Goal: Information Seeking & Learning: Learn about a topic

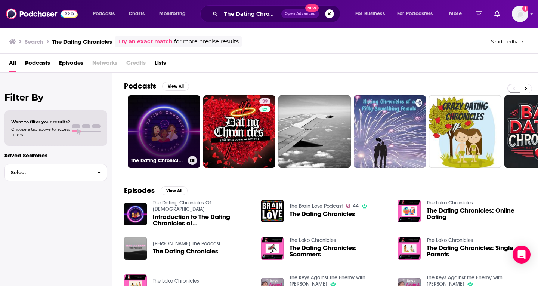
click at [166, 147] on link "The Dating Chronicles Of [DEMOGRAPHIC_DATA]" at bounding box center [164, 131] width 72 height 72
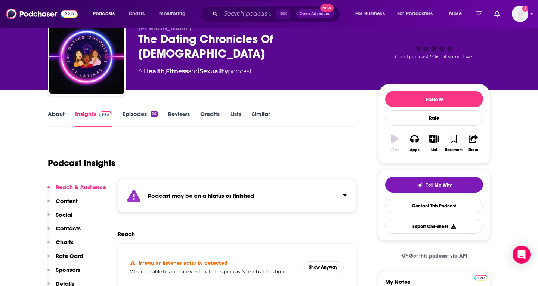
scroll to position [34, 0]
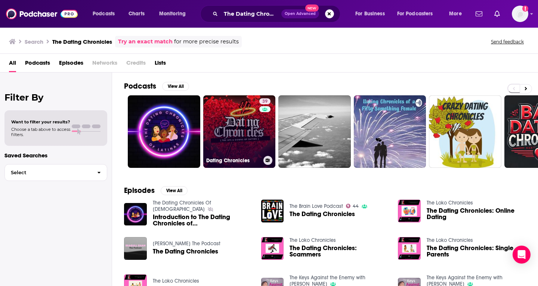
click at [259, 133] on div "39" at bounding box center [265, 126] width 13 height 57
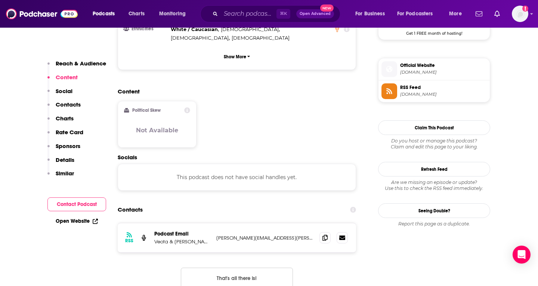
scroll to position [594, 0]
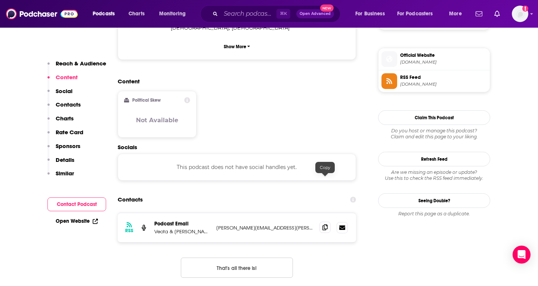
click at [323, 224] on icon at bounding box center [324, 227] width 5 height 6
click at [233, 13] on input "Search podcasts, credits, & more..." at bounding box center [249, 14] width 56 height 12
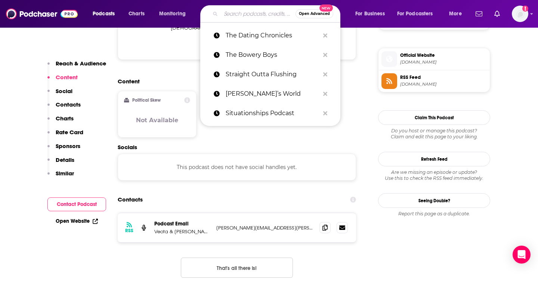
paste input "The Dating Coach Diaries"
type input "The Dating Coach Diaries"
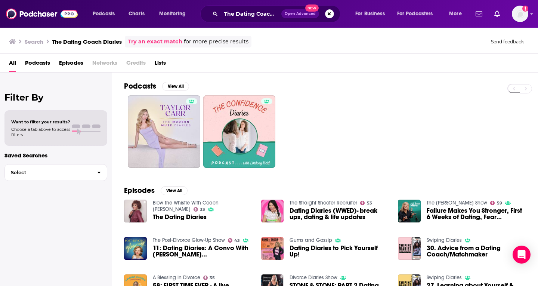
click at [358, 55] on div "All Podcasts Episodes Networks Credits Lists" at bounding box center [269, 63] width 538 height 19
click at [271, 13] on input "The Dating Coach Diaries" at bounding box center [251, 14] width 60 height 12
click at [241, 17] on input "The Dating Coach Diaries" at bounding box center [251, 14] width 60 height 12
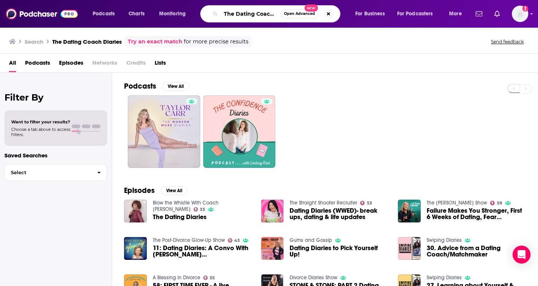
click at [241, 17] on input "The Dating Coach Diaries" at bounding box center [251, 14] width 60 height 12
click at [42, 65] on span "Podcasts" at bounding box center [37, 64] width 25 height 15
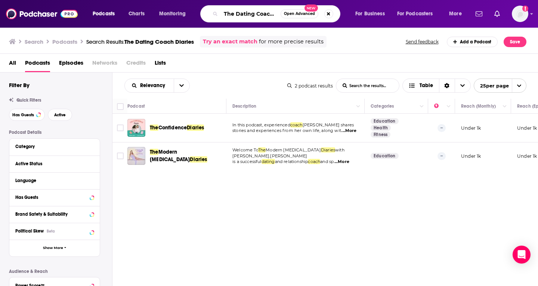
click at [243, 13] on input "The Dating Coach Diaries" at bounding box center [251, 14] width 60 height 12
paste input "Search podcasts, credits, & more..."
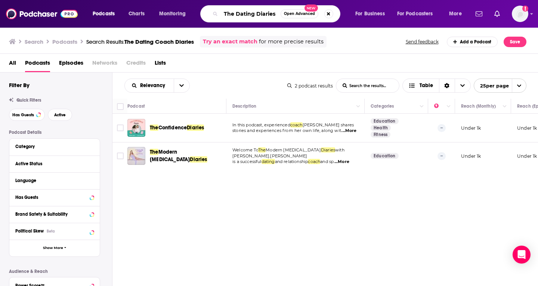
type input "The Dating Diaries"
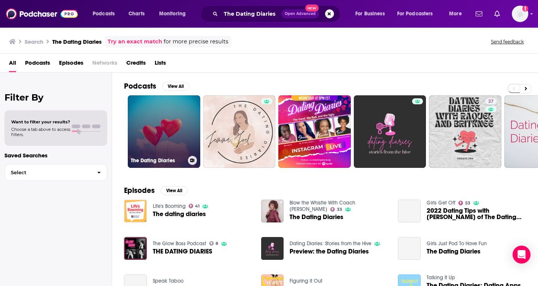
click at [161, 119] on link "The Dating Diaries" at bounding box center [164, 131] width 72 height 72
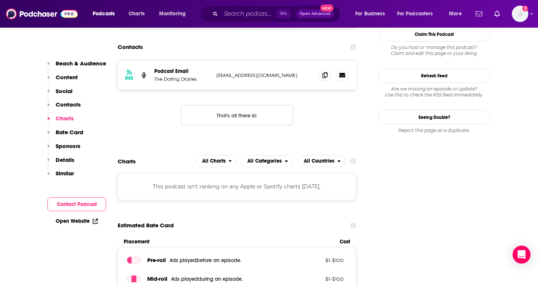
scroll to position [608, 0]
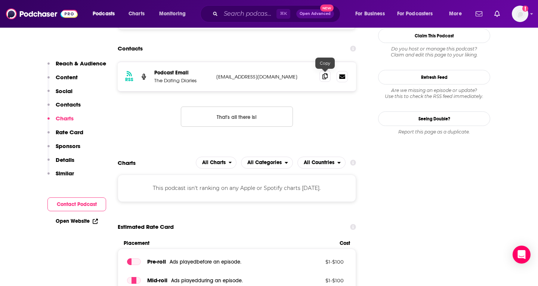
click at [326, 77] on icon at bounding box center [324, 76] width 5 height 6
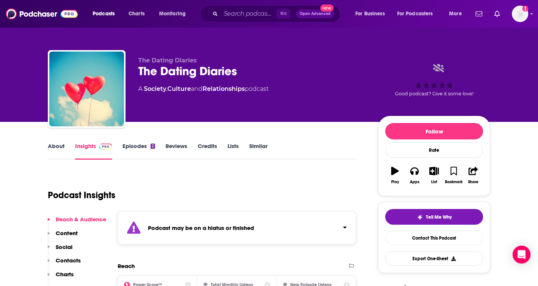
scroll to position [0, 0]
click at [243, 15] on input "Search podcasts, credits, & more..." at bounding box center [249, 14] width 56 height 12
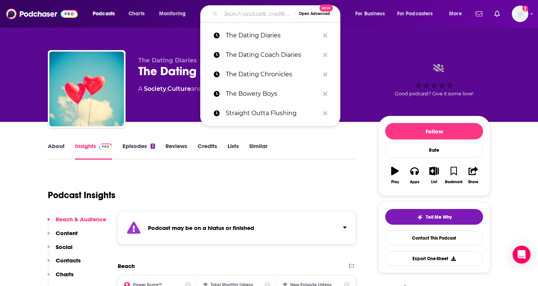
paste input "The Dating Dilemma"
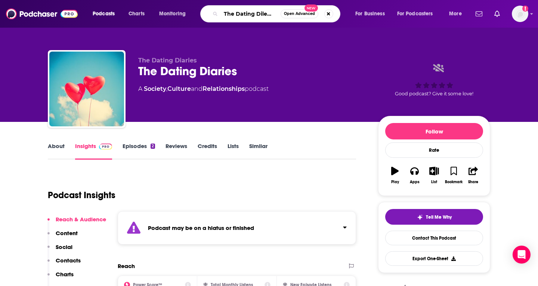
type input "The Dating Dilemma"
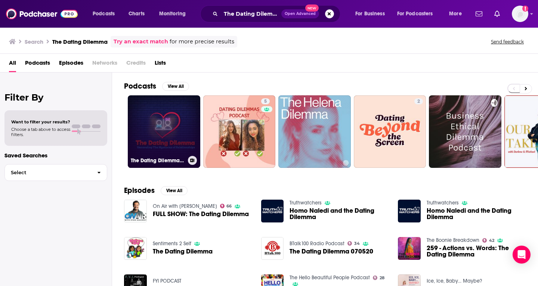
click at [149, 147] on link "The Dating Dilemma Podcast" at bounding box center [164, 131] width 72 height 72
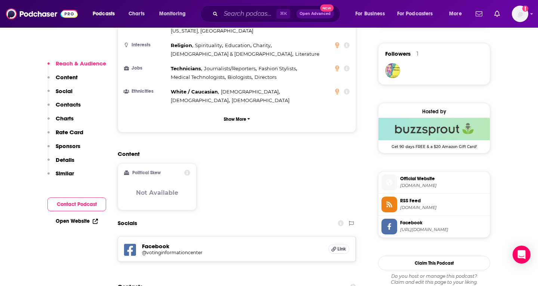
scroll to position [702, 0]
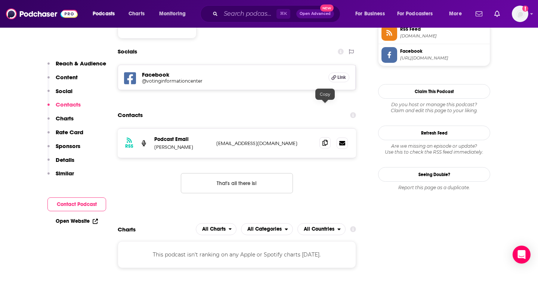
click at [325, 140] on icon at bounding box center [324, 143] width 5 height 6
click at [238, 15] on input "Search podcasts, credits, & more..." at bounding box center [249, 14] width 56 height 12
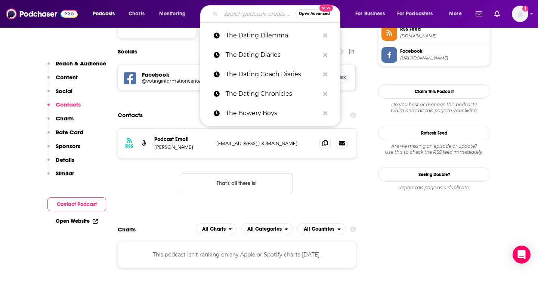
paste input "The Endless Honeymoon Podcast"
type input "The Endless Honeymoon Podcast"
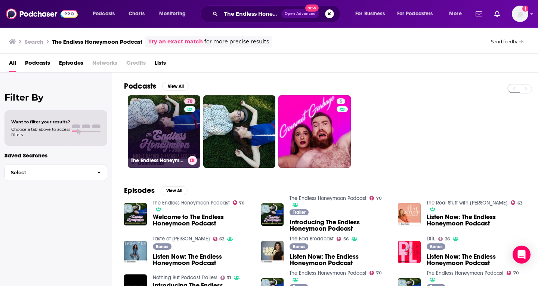
click at [159, 137] on link "70 The Endless Honeymoon Podcast" at bounding box center [164, 131] width 72 height 72
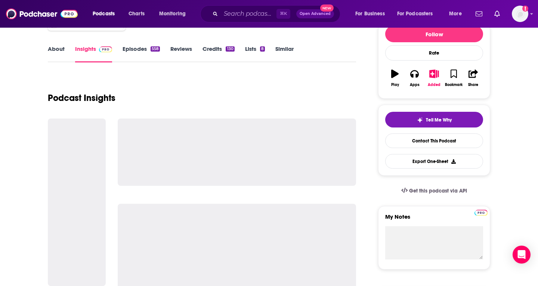
scroll to position [100, 0]
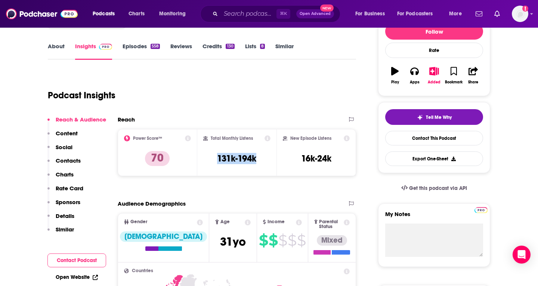
drag, startPoint x: 216, startPoint y: 161, endPoint x: 260, endPoint y: 157, distance: 43.9
click at [260, 158] on div "Total Monthly Listens 131k-194k" at bounding box center [237, 152] width 68 height 34
copy h3 "131k-194k"
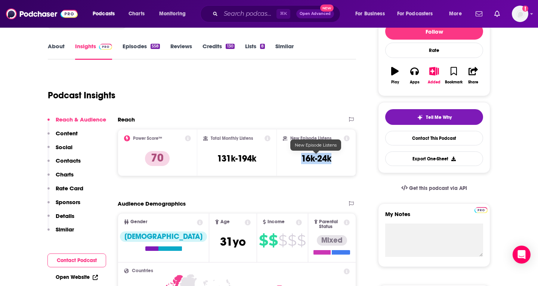
drag, startPoint x: 298, startPoint y: 159, endPoint x: 334, endPoint y: 159, distance: 36.2
click at [334, 159] on div "New Episode Listens 16k-24k" at bounding box center [316, 152] width 67 height 34
copy h3 "16k-24k"
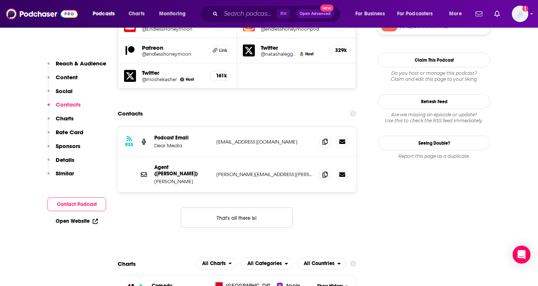
scroll to position [721, 0]
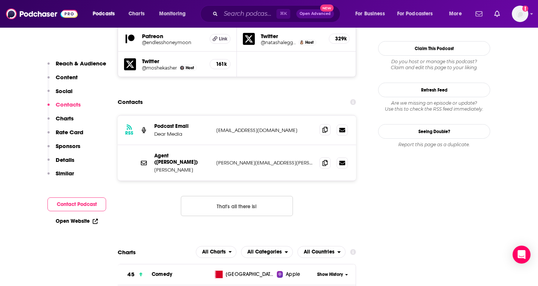
click at [326, 127] on icon at bounding box center [324, 130] width 5 height 6
click at [323, 157] on span at bounding box center [324, 162] width 11 height 11
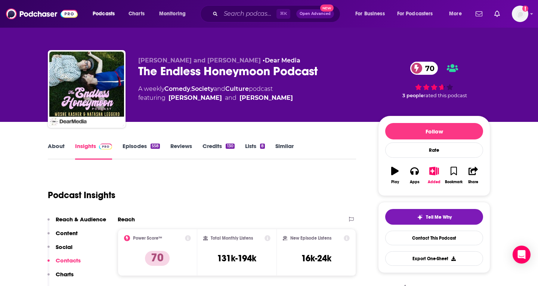
scroll to position [0, 0]
click at [233, 12] on input "Search podcasts, credits, & more..." at bounding box center [249, 14] width 56 height 12
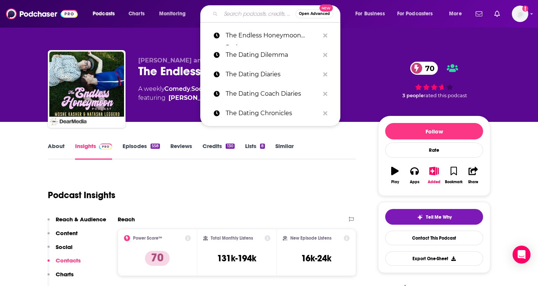
paste input "The Happiest Girls"
type input "The Happiest Girls"
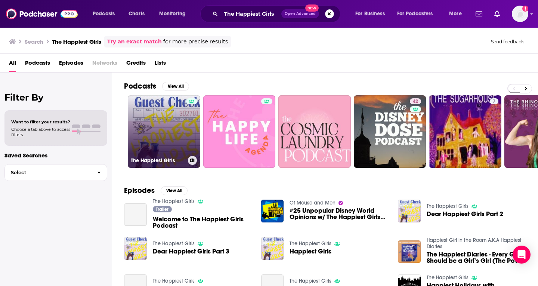
click at [173, 137] on link "The Happiest Girls" at bounding box center [164, 131] width 72 height 72
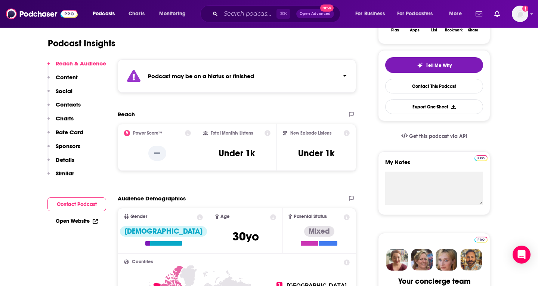
scroll to position [149, 0]
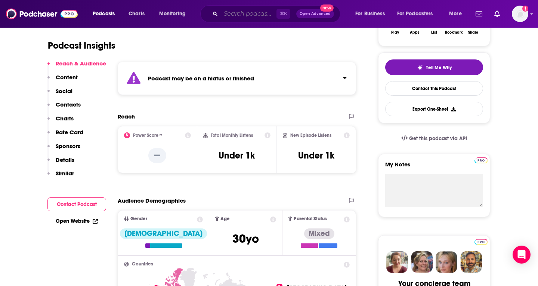
click at [237, 13] on input "Search podcasts, credits, & more..." at bounding box center [249, 14] width 56 height 12
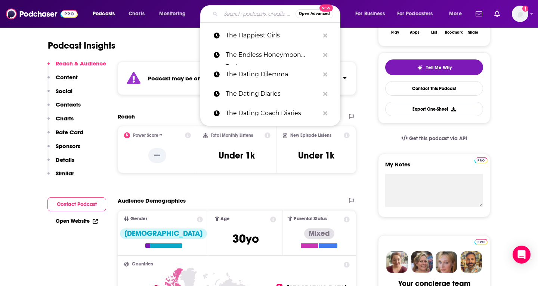
paste input "The Love Connection"
type input "The Love Connection"
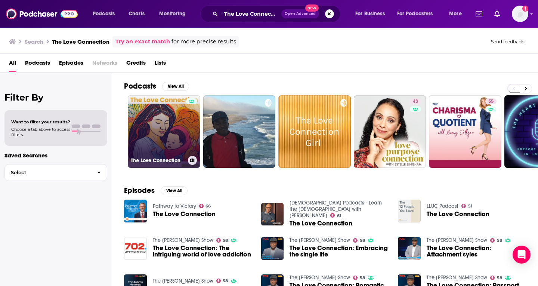
click at [161, 145] on link "The Love Connection" at bounding box center [164, 131] width 72 height 72
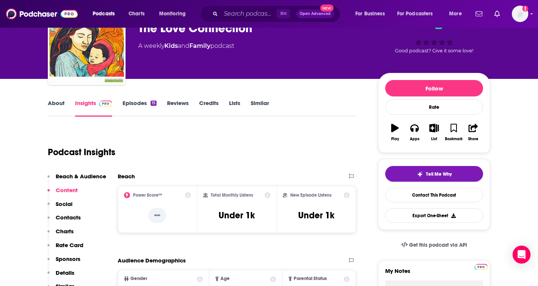
scroll to position [41, 0]
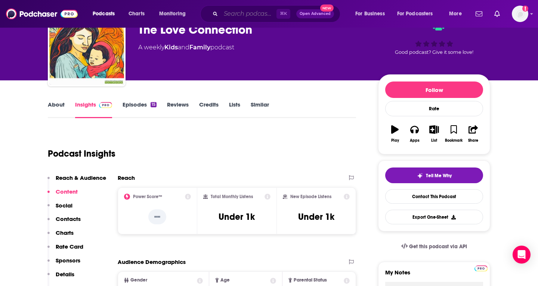
click at [237, 13] on input "Search podcasts, credits, & more..." at bounding box center [249, 14] width 56 height 12
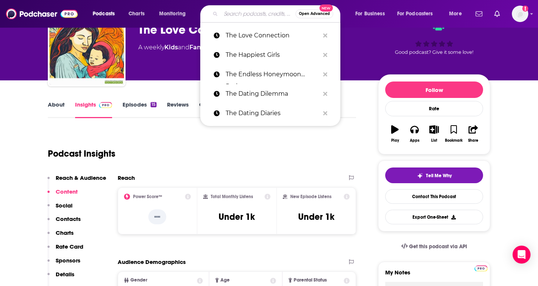
paste input "The Love Journey"
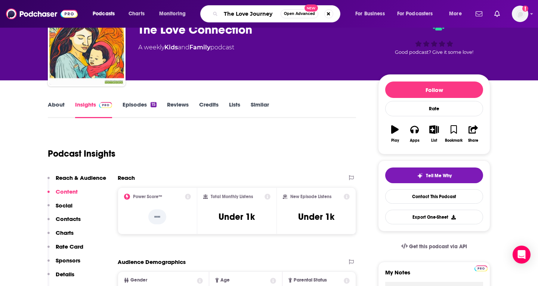
type input "The Love Journey"
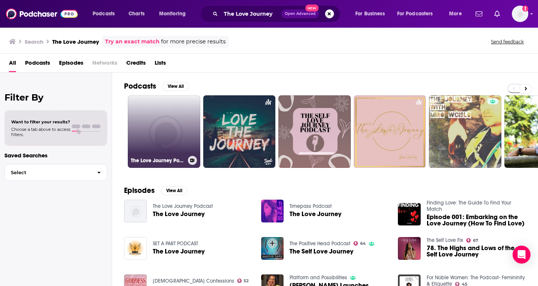
click at [155, 141] on link "The Love Journey Podcast" at bounding box center [164, 131] width 72 height 72
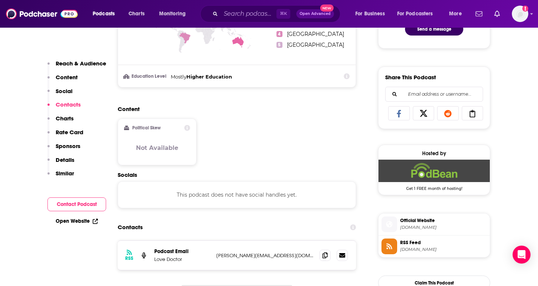
scroll to position [622, 0]
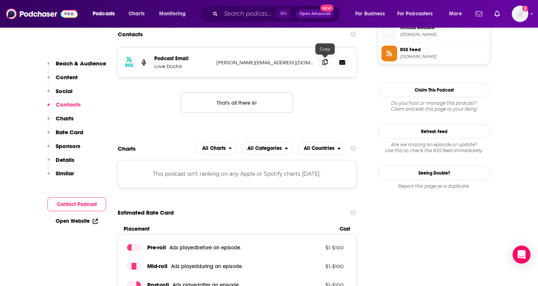
click at [324, 62] on icon at bounding box center [324, 62] width 5 height 6
click at [238, 18] on input "Search podcasts, credits, & more..." at bounding box center [249, 14] width 56 height 12
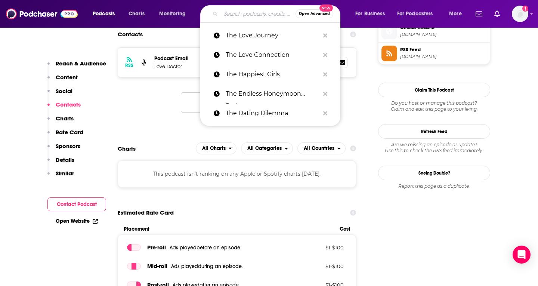
click at [166, 117] on div "RSS Podcast Email Love Doctor [PERSON_NAME][EMAIL_ADDRESS][DOMAIN_NAME] [PERSON…" at bounding box center [237, 85] width 238 height 77
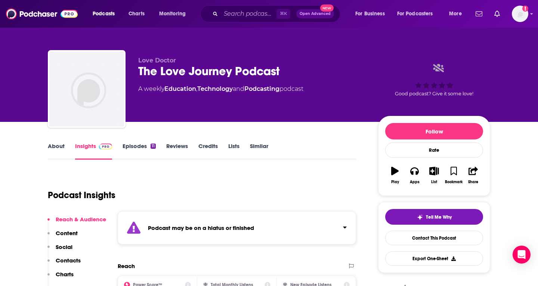
scroll to position [0, 0]
click at [233, 11] on input "Search podcasts, credits, & more..." at bounding box center [249, 14] width 56 height 12
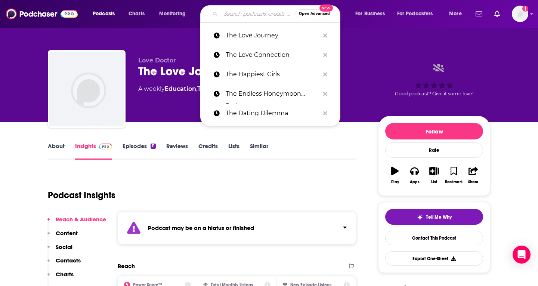
paste input "The Love Lab"
type input "The Love Lab"
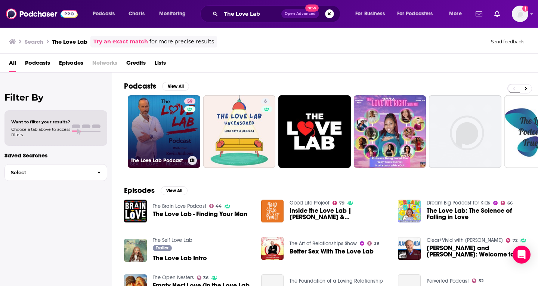
click at [161, 143] on link "59 The Love Lab Podcast" at bounding box center [164, 131] width 72 height 72
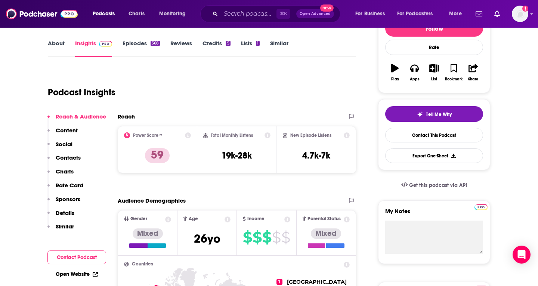
scroll to position [103, 0]
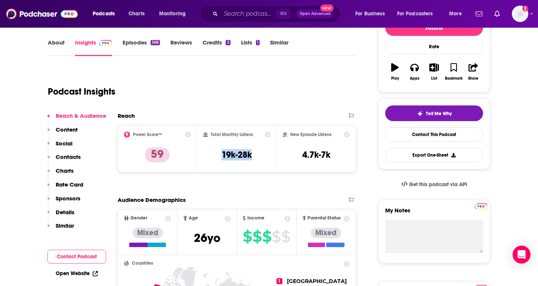
drag, startPoint x: 220, startPoint y: 154, endPoint x: 256, endPoint y: 154, distance: 35.8
click at [256, 154] on div "Total Monthly Listens 19k-28k" at bounding box center [237, 148] width 68 height 34
copy h3 "19k-28k"
click at [256, 154] on div "Total Monthly Listens 19k-28k" at bounding box center [237, 148] width 68 height 34
copy h3 "4.7k-7k"
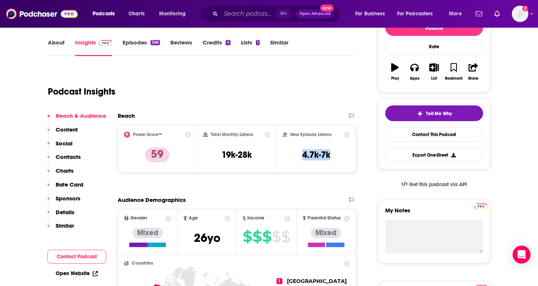
drag, startPoint x: 302, startPoint y: 153, endPoint x: 341, endPoint y: 154, distance: 39.2
click at [341, 154] on div "New Episode Listens 4.7k-7k" at bounding box center [316, 148] width 67 height 34
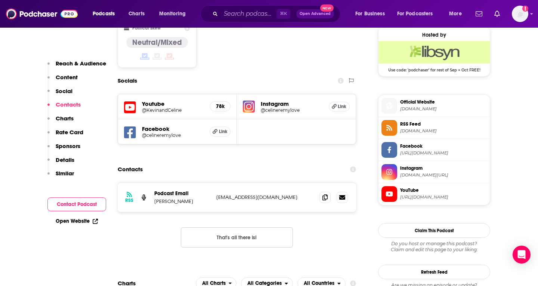
scroll to position [614, 0]
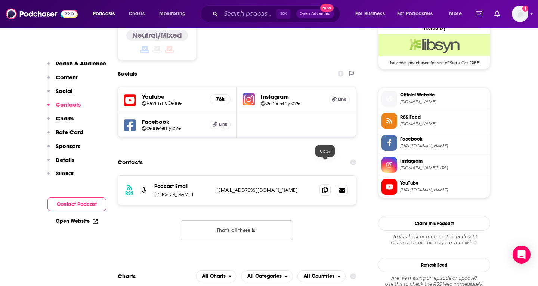
click at [325, 187] on icon at bounding box center [324, 190] width 5 height 6
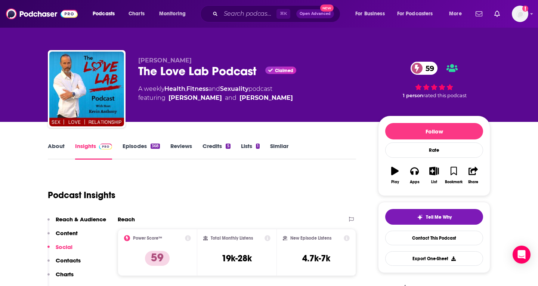
scroll to position [0, 0]
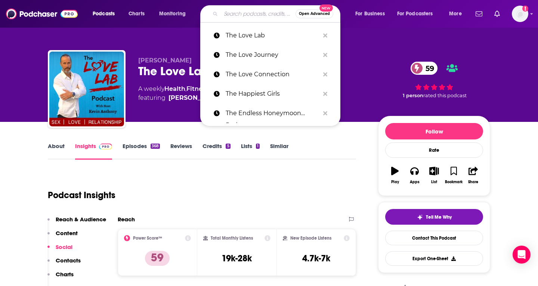
click at [230, 18] on input "Search podcasts, credits, & more..." at bounding box center [258, 14] width 75 height 12
paste input "The Modern Dater"
type input "The Modern Dater"
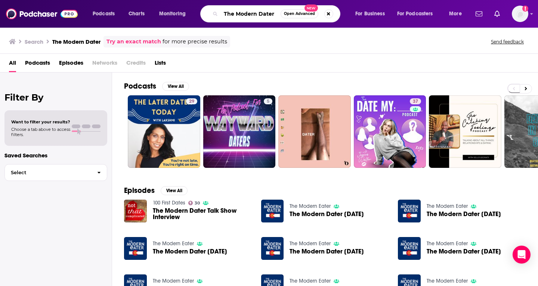
click at [250, 13] on input "The Modern Dater" at bounding box center [251, 14] width 60 height 12
click at [241, 15] on input "The Modern Dater" at bounding box center [251, 14] width 60 height 12
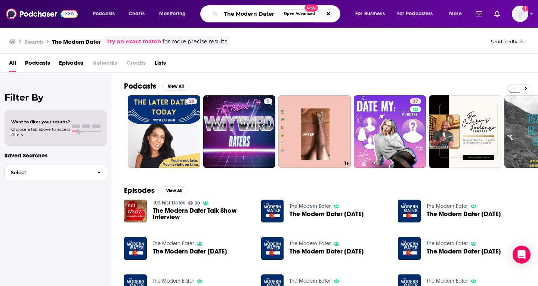
click at [241, 15] on input "The Modern Dater" at bounding box center [251, 14] width 60 height 12
paste input "Matchmak"
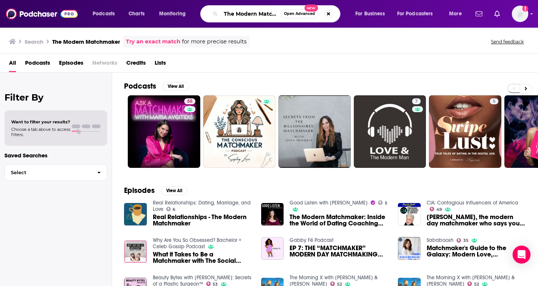
click at [245, 19] on input "The Modern Matchmaker" at bounding box center [251, 14] width 60 height 12
paste input "Relationship Lab"
type input "The Relationship Lab"
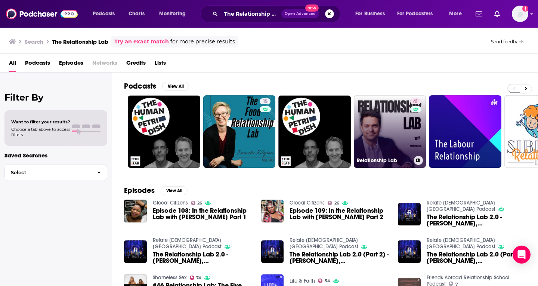
click at [392, 131] on link "41 Relationship Lab" at bounding box center [389, 131] width 72 height 72
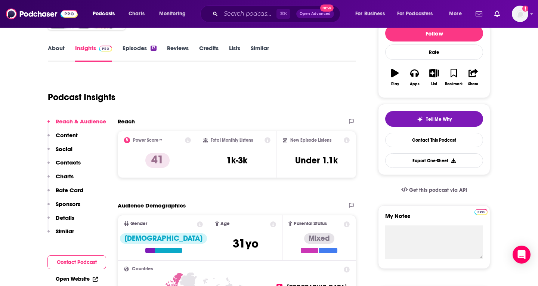
scroll to position [98, 0]
copy h3 "1k-3k"
drag, startPoint x: 223, startPoint y: 159, endPoint x: 254, endPoint y: 161, distance: 31.4
click at [254, 161] on div "Total Monthly Listens 1k-3k" at bounding box center [237, 154] width 68 height 34
copy h3 "Under 1.1k"
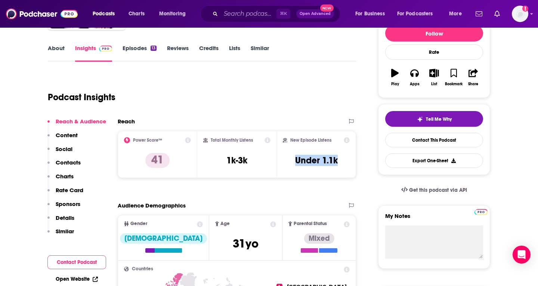
drag, startPoint x: 288, startPoint y: 158, endPoint x: 343, endPoint y: 158, distance: 55.3
click at [343, 158] on div "New Episode Listens Under 1.1k" at bounding box center [316, 154] width 67 height 34
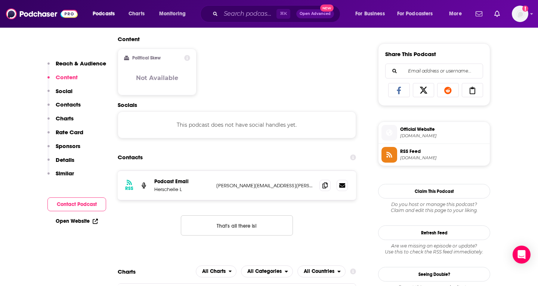
scroll to position [453, 0]
click at [325, 186] on icon at bounding box center [324, 184] width 5 height 6
click at [253, 13] on input "Search podcasts, credits, & more..." at bounding box center [249, 14] width 56 height 12
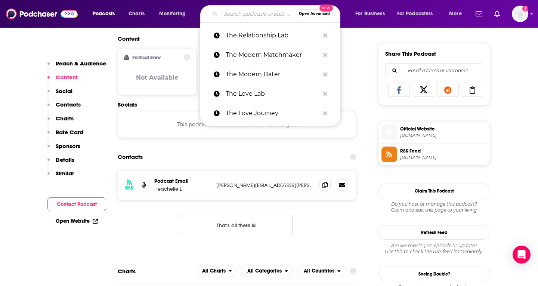
paste input "The Relationship Reset"
type input "The Relationship Reset"
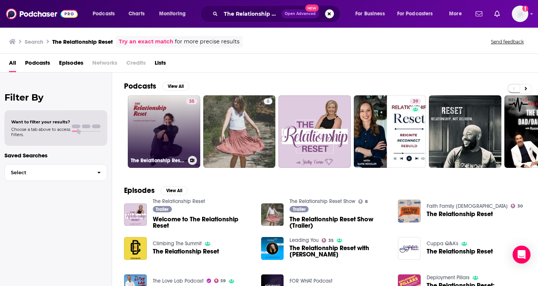
click at [182, 143] on link "35 The Relationship Reset Podcast" at bounding box center [164, 131] width 72 height 72
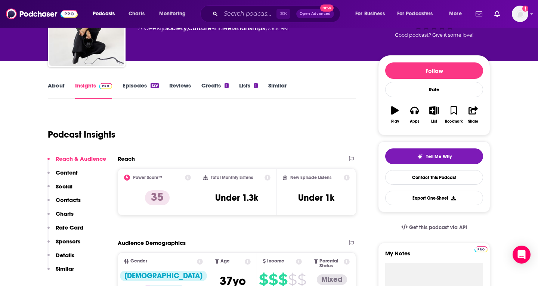
scroll to position [66, 0]
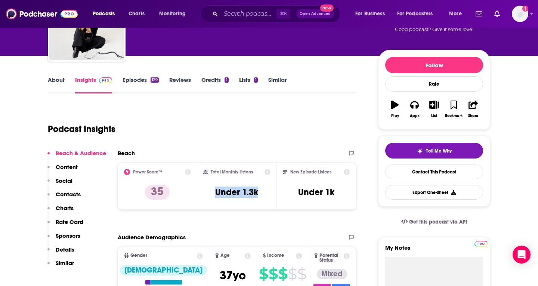
copy h3 "Under 1.3k"
drag, startPoint x: 212, startPoint y: 189, endPoint x: 265, endPoint y: 189, distance: 52.3
click at [265, 189] on div "Total Monthly Listens Under 1.3k" at bounding box center [237, 186] width 68 height 34
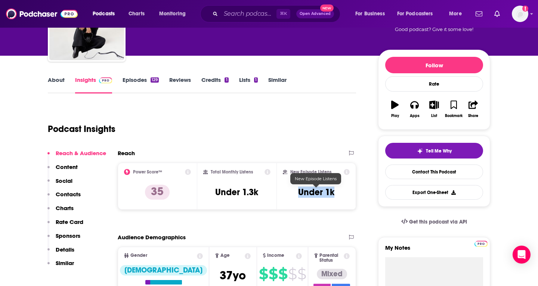
copy h3 "Under 1k"
drag, startPoint x: 295, startPoint y: 191, endPoint x: 345, endPoint y: 192, distance: 50.0
click at [345, 192] on div "New Episode Listens Under 1k" at bounding box center [316, 186] width 67 height 34
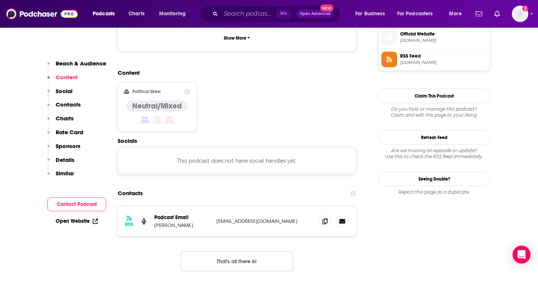
scroll to position [578, 0]
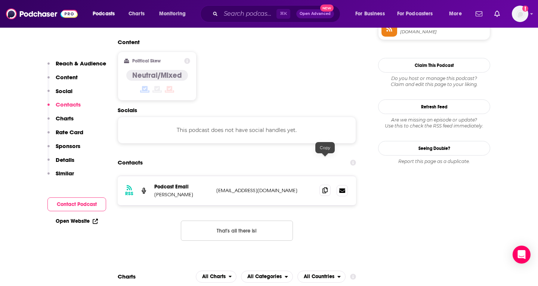
click at [326, 187] on icon at bounding box center [324, 190] width 5 height 6
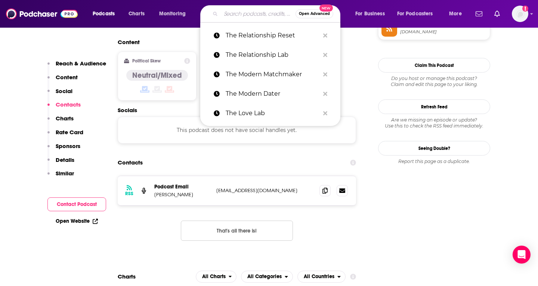
click at [230, 11] on input "Search podcasts, credits, & more..." at bounding box center [258, 14] width 75 height 12
paste input "The Skinny Confidential Him and Her Podcast"
type input "The Skinny Confidential Him and Her Podcast"
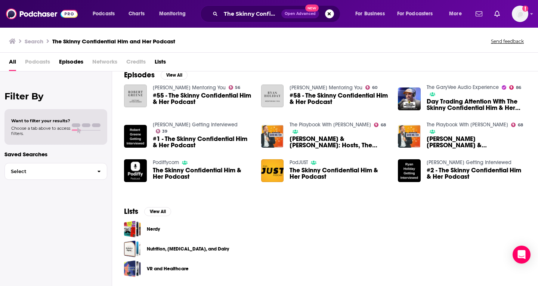
scroll to position [11, 0]
click at [256, 15] on input "The Skinny Confidential Him and Her Podcast" at bounding box center [251, 14] width 60 height 12
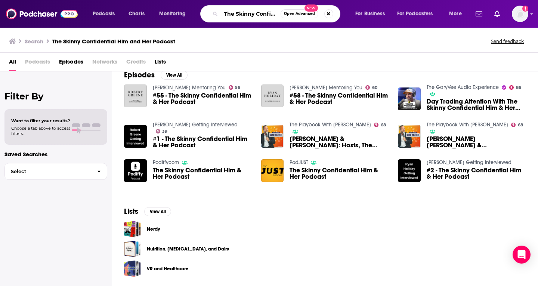
click at [273, 13] on input "The Skinny Confidential Him and Her Podcast" at bounding box center [251, 14] width 60 height 12
click at [270, 13] on input "The Skinny Confidential Him and Her Podcast" at bounding box center [251, 14] width 60 height 12
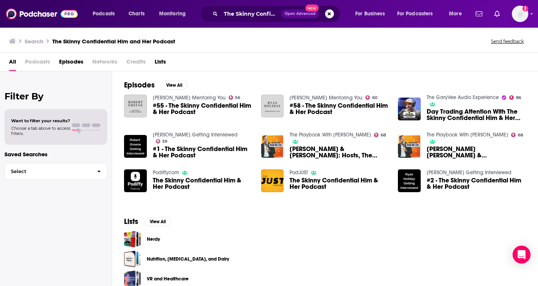
click at [38, 63] on span "Podcasts" at bounding box center [37, 63] width 25 height 15
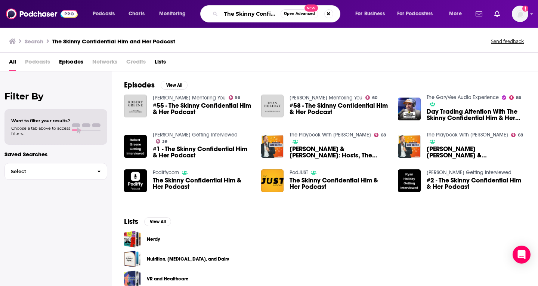
click at [272, 13] on input "The Skinny Confidential Him and Her Podcast" at bounding box center [251, 14] width 60 height 12
click at [328, 15] on button "Search podcasts, credits, & more..." at bounding box center [328, 13] width 9 height 9
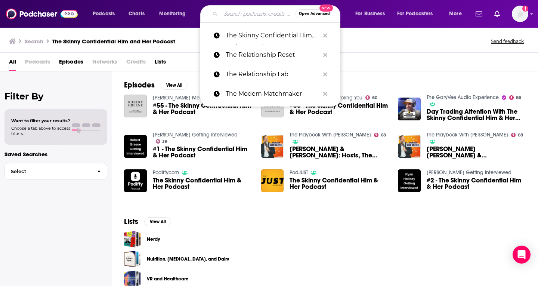
paste input "The Skinny Confidential Him and Her Podcast"
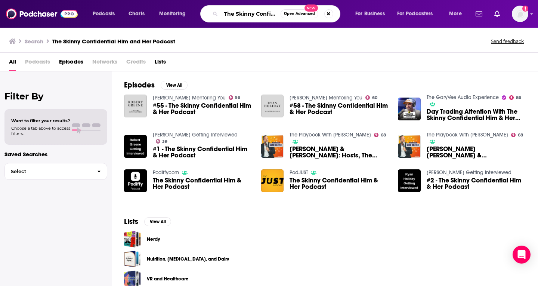
click at [256, 12] on input "The Skinny Confidential Him and Her Podcast" at bounding box center [251, 14] width 60 height 12
paste input "Search podcasts, credits, & more..."
type input "The Skinny Confidential Him and Her Podcast"
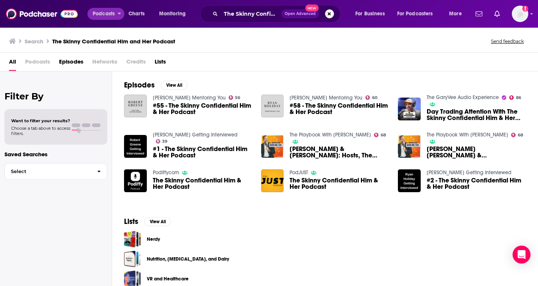
click at [104, 11] on span "Podcasts" at bounding box center [104, 14] width 22 height 10
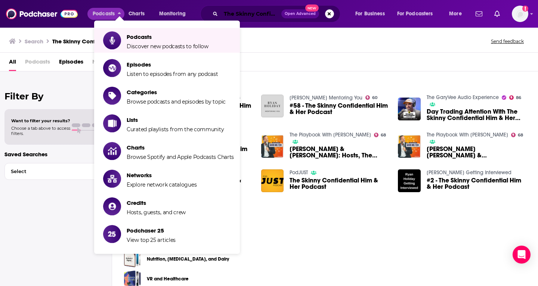
click at [258, 15] on input "The Skinny Confidential Him and Her Podcast" at bounding box center [251, 14] width 60 height 12
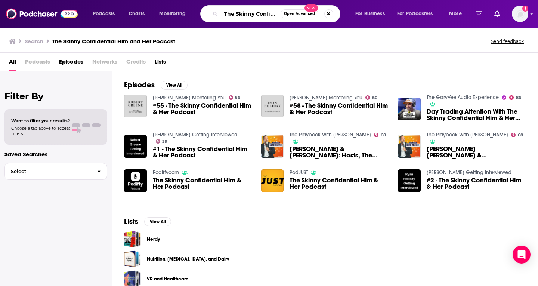
click at [258, 15] on input "The Skinny Confidential Him and Her Podcast" at bounding box center [251, 14] width 60 height 12
click at [261, 13] on input "The Skinny Confidential Him and Her Podcast" at bounding box center [251, 14] width 60 height 12
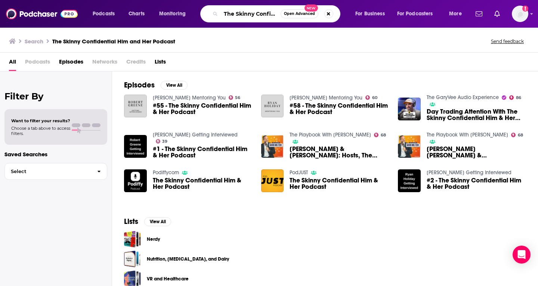
click at [261, 13] on input "The Skinny Confidential Him and Her Podcast" at bounding box center [251, 14] width 60 height 12
click at [330, 13] on button "Search podcasts, credits, & more..." at bounding box center [328, 13] width 9 height 9
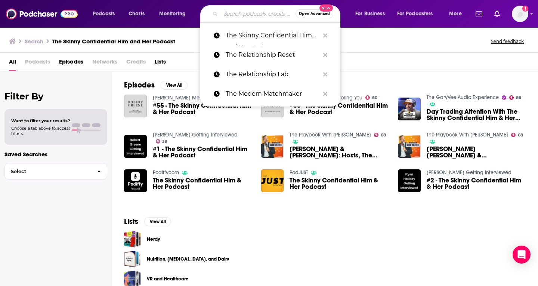
paste input "The Skinny Confidential Him and Her Podcast"
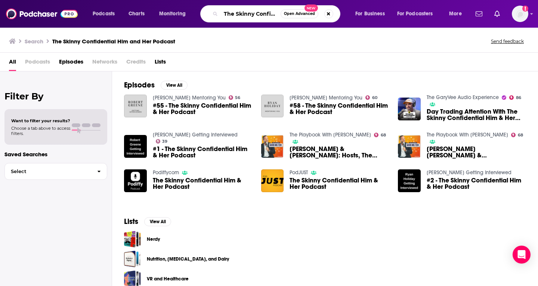
click at [232, 13] on input "The Skinny Confidential Him and Her Podcast" at bounding box center [251, 14] width 60 height 12
drag, startPoint x: 244, startPoint y: 13, endPoint x: 227, endPoint y: -3, distance: 23.5
click at [227, 0] on html "Podcasts Charts Monitoring The Skinny Confidential Him and Her Podcast Open Adv…" at bounding box center [269, 143] width 538 height 286
type input "The Skinny Confidential Him and Her Podcast"
click at [233, 48] on div "Search The Skinny Confidential Him and Her Podcast Send feedback" at bounding box center [269, 40] width 538 height 26
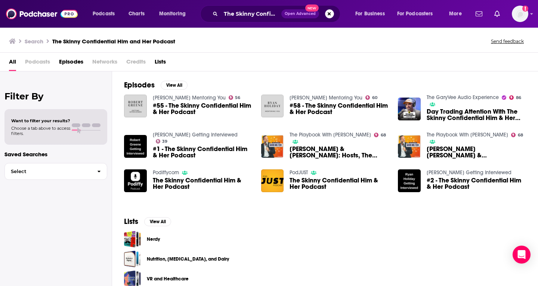
click at [52, 11] on img at bounding box center [42, 14] width 72 height 14
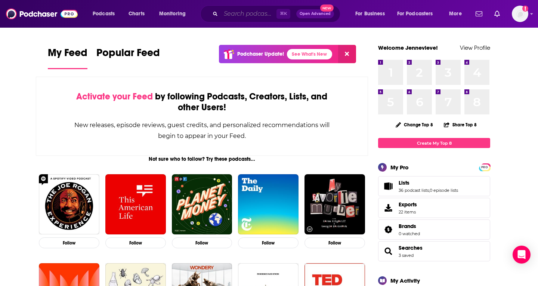
click at [233, 16] on input "Search podcasts, credits, & more..." at bounding box center [249, 14] width 56 height 12
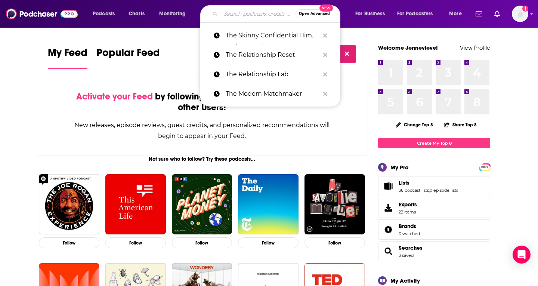
paste input "The Skinny Confidential Him and Her Podcast"
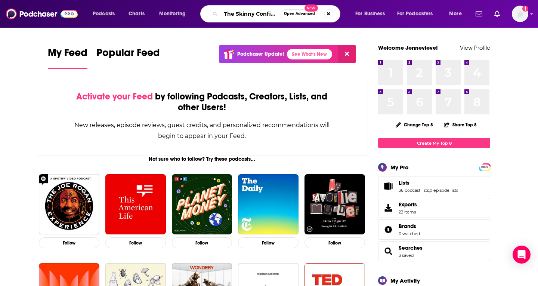
click at [225, 13] on input "The Skinny Confidential Him and Her Podcast" at bounding box center [251, 14] width 60 height 12
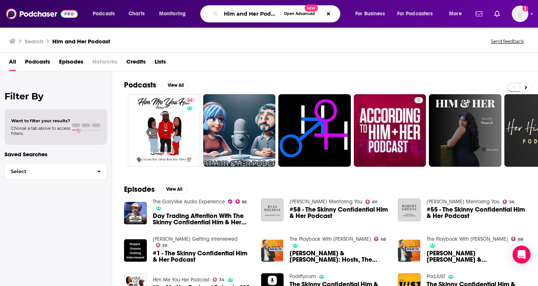
drag, startPoint x: 260, startPoint y: 13, endPoint x: 347, endPoint y: 13, distance: 87.0
click at [347, 13] on div "Podcasts Charts Monitoring Him and Her Podcast Open Advanced New For Business F…" at bounding box center [277, 13] width 381 height 17
type input "Him and Her"
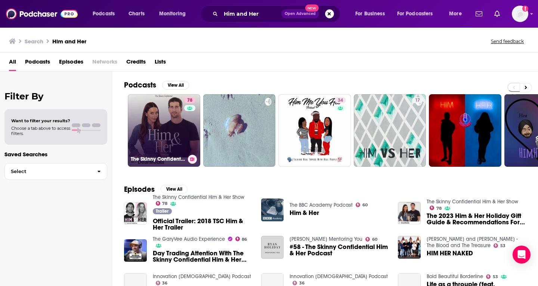
click at [171, 144] on link "78 The Skinny Confidential Him & Her Show" at bounding box center [164, 130] width 72 height 72
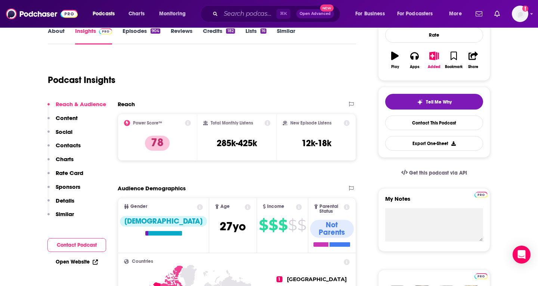
scroll to position [130, 0]
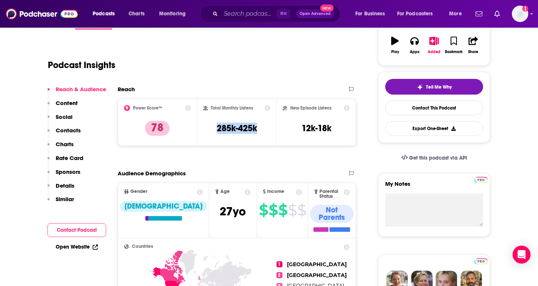
drag, startPoint x: 216, startPoint y: 128, endPoint x: 260, endPoint y: 128, distance: 44.4
click at [260, 128] on div "Total Monthly Listens 285k-425k" at bounding box center [237, 122] width 68 height 34
copy h3 "285k-425k"
drag, startPoint x: 298, startPoint y: 126, endPoint x: 337, endPoint y: 125, distance: 39.6
click at [337, 125] on div "New Episode Listens 12k-18k" at bounding box center [316, 122] width 67 height 34
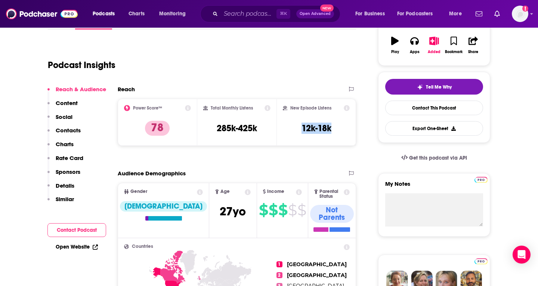
copy h3 "12k-18k"
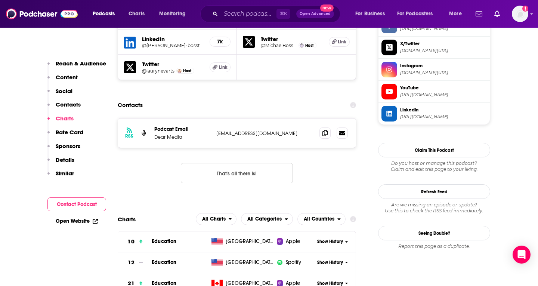
scroll to position [696, 0]
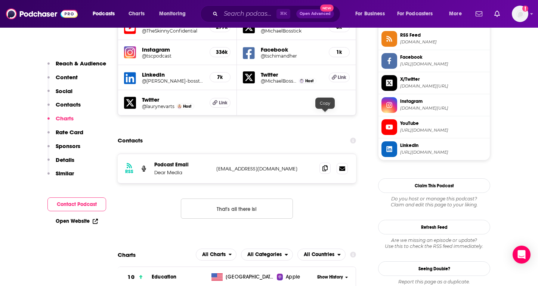
click at [325, 165] on icon at bounding box center [324, 168] width 5 height 6
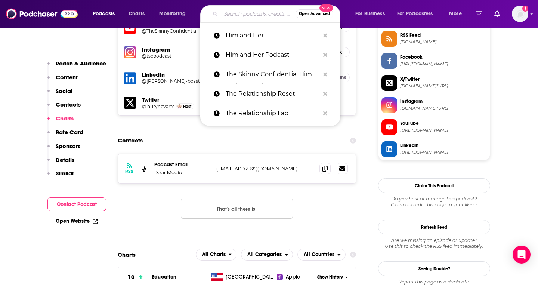
click at [244, 11] on input "Search podcasts, credits, & more..." at bounding box center [258, 14] width 75 height 12
paste input "This Is Dating"
type input "This Is Dating"
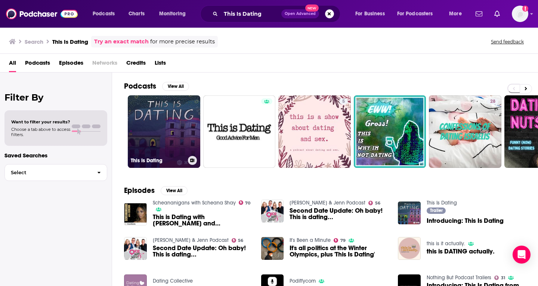
click at [170, 118] on link "This Is Dating" at bounding box center [164, 131] width 72 height 72
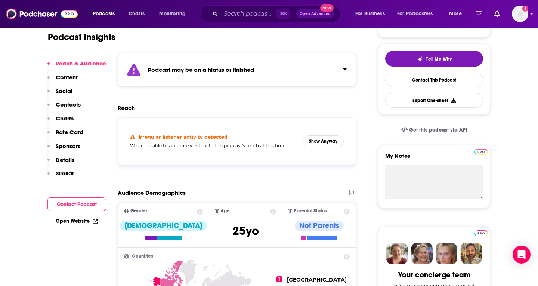
scroll to position [156, 0]
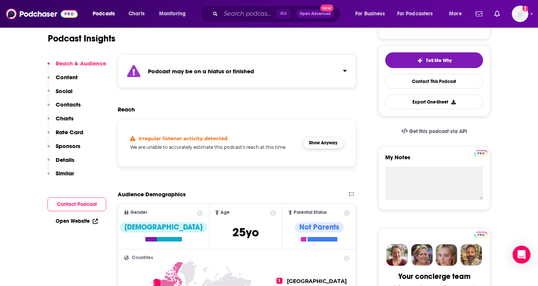
click at [328, 146] on button "Show Anyway" at bounding box center [322, 143] width 41 height 12
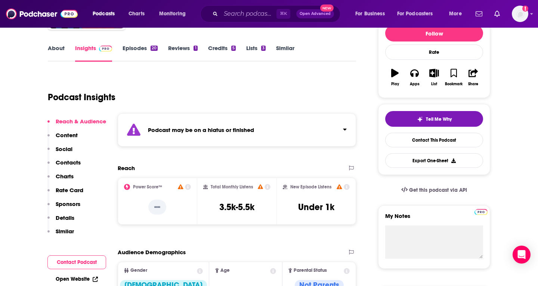
scroll to position [98, 0]
drag, startPoint x: 217, startPoint y: 206, endPoint x: 262, endPoint y: 208, distance: 45.2
click at [262, 208] on div "Total Monthly Listens 3.5k-5.5k" at bounding box center [237, 200] width 68 height 34
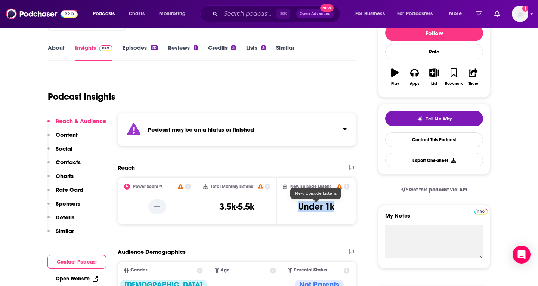
drag, startPoint x: 296, startPoint y: 205, endPoint x: 340, endPoint y: 206, distance: 43.7
click at [340, 206] on div "New Episode Listens Under 1k" at bounding box center [316, 200] width 67 height 34
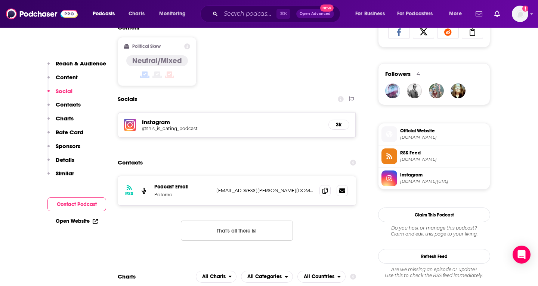
scroll to position [511, 0]
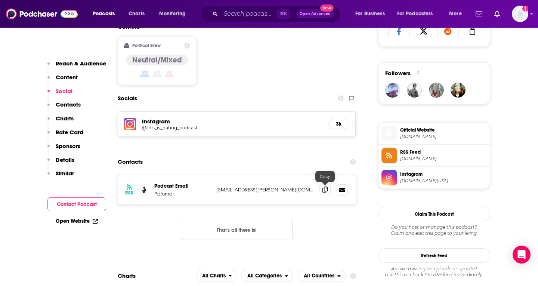
click at [325, 190] on icon at bounding box center [324, 189] width 5 height 6
click at [236, 12] on input "Search podcasts, credits, & more..." at bounding box center [249, 14] width 56 height 12
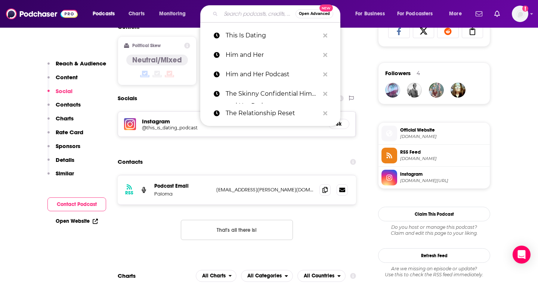
paste input "U Up?"
type input "U Up?"
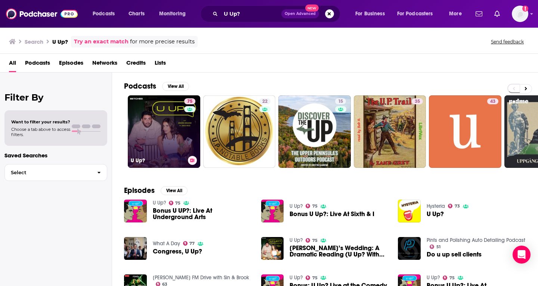
click at [156, 123] on link "75 U Up?" at bounding box center [164, 131] width 72 height 72
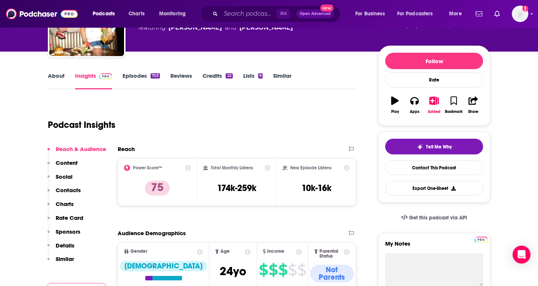
scroll to position [70, 0]
drag, startPoint x: 215, startPoint y: 187, endPoint x: 259, endPoint y: 188, distance: 43.7
click at [259, 188] on div "Total Monthly Listens 174k-259k" at bounding box center [237, 182] width 68 height 34
drag, startPoint x: 300, startPoint y: 188, endPoint x: 335, endPoint y: 187, distance: 34.7
click at [335, 188] on div "New Episode Listens 10k-16k" at bounding box center [316, 182] width 67 height 34
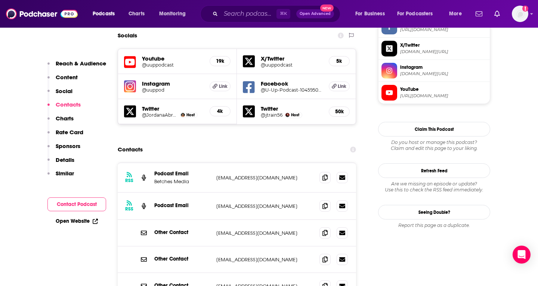
scroll to position [673, 0]
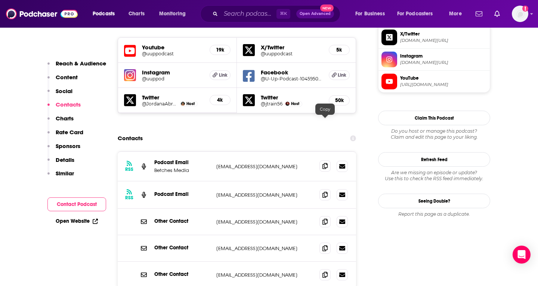
click at [324, 163] on icon at bounding box center [324, 166] width 5 height 6
click at [325, 191] on icon at bounding box center [324, 194] width 5 height 6
click at [323, 218] on icon at bounding box center [324, 221] width 5 height 6
click at [324, 244] on icon at bounding box center [324, 247] width 5 height 6
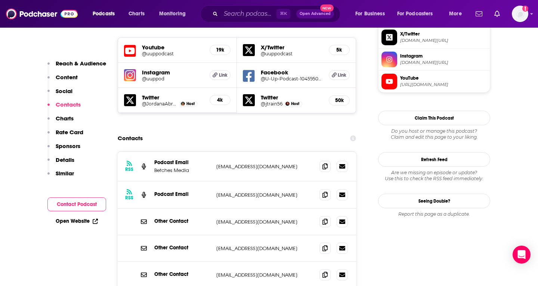
scroll to position [714, 0]
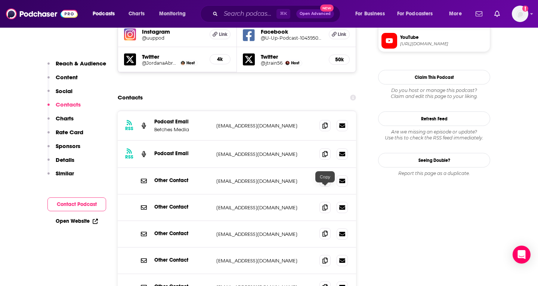
click at [326, 228] on span at bounding box center [324, 233] width 11 height 11
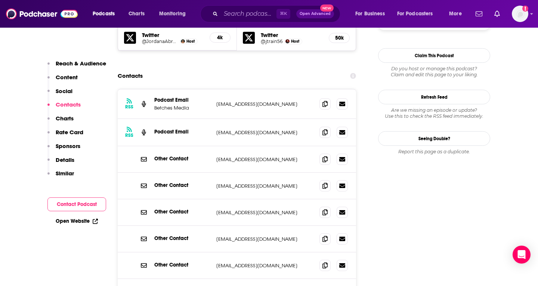
scroll to position [736, 0]
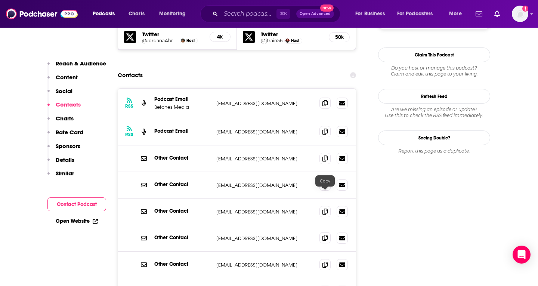
click at [323, 234] on icon at bounding box center [324, 237] width 5 height 6
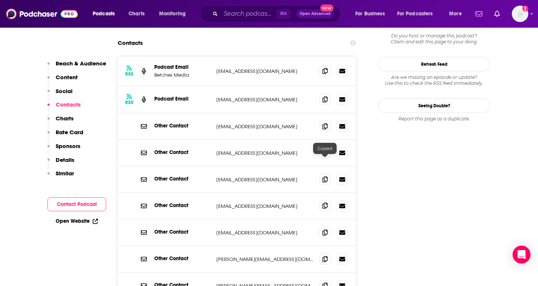
scroll to position [785, 0]
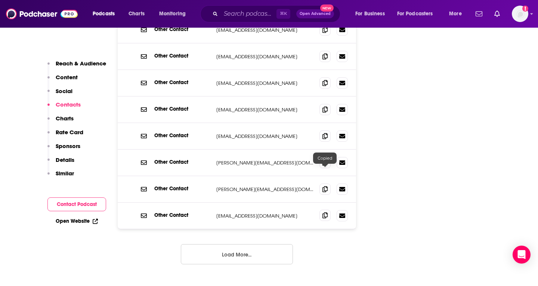
scroll to position [867, 0]
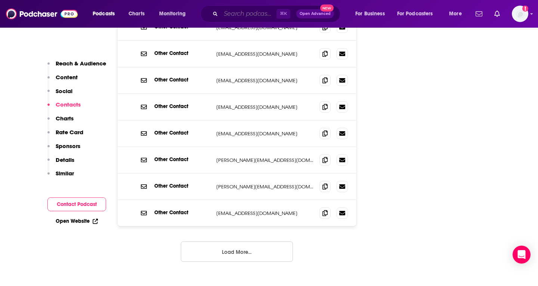
click at [236, 14] on input "Search podcasts, credits, & more..." at bounding box center [249, 14] width 56 height 12
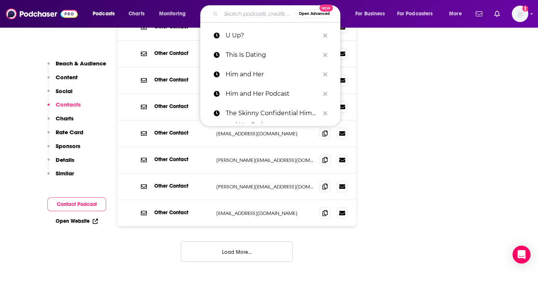
paste input "Unsolicited Advice with [PERSON_NAME] and [PERSON_NAME]"
type input "Unsolicited Advice with [PERSON_NAME] and [PERSON_NAME]"
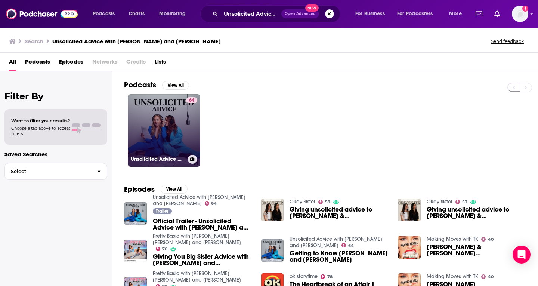
click at [168, 134] on link "64 Unsolicited Advice with [PERSON_NAME] and [PERSON_NAME]" at bounding box center [164, 130] width 72 height 72
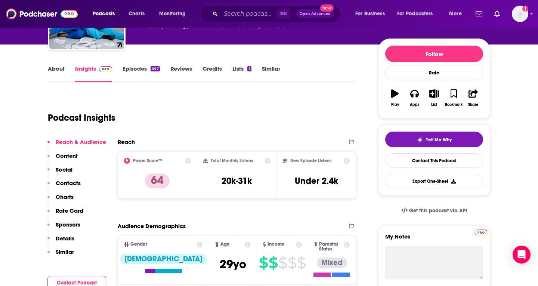
scroll to position [77, 0]
drag, startPoint x: 217, startPoint y: 181, endPoint x: 252, endPoint y: 179, distance: 35.1
click at [252, 180] on div "Total Monthly Listens 20k-31k" at bounding box center [237, 175] width 68 height 34
drag, startPoint x: 289, startPoint y: 179, endPoint x: 345, endPoint y: 180, distance: 55.6
click at [345, 180] on div "New Episode Listens Under 2.4k" at bounding box center [316, 175] width 67 height 34
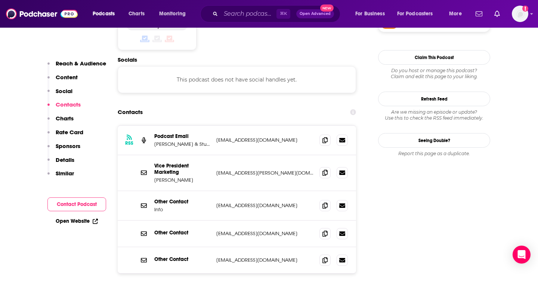
scroll to position [645, 0]
click at [324, 137] on icon at bounding box center [324, 140] width 5 height 6
click at [325, 169] on icon at bounding box center [324, 172] width 5 height 6
click at [328, 191] on div "Other Contact Info [EMAIL_ADDRESS][DOMAIN_NAME] [EMAIL_ADDRESS][DOMAIN_NAME]" at bounding box center [237, 205] width 238 height 29
click at [327, 202] on icon at bounding box center [324, 205] width 5 height 6
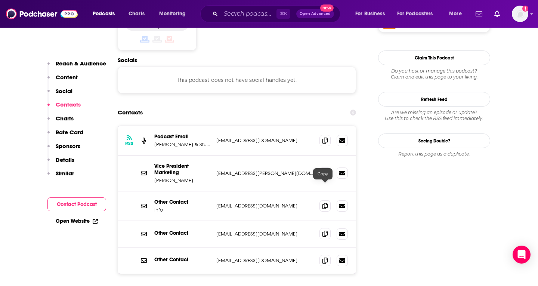
click at [324, 230] on icon at bounding box center [324, 233] width 5 height 6
click at [328, 254] on span at bounding box center [324, 259] width 11 height 11
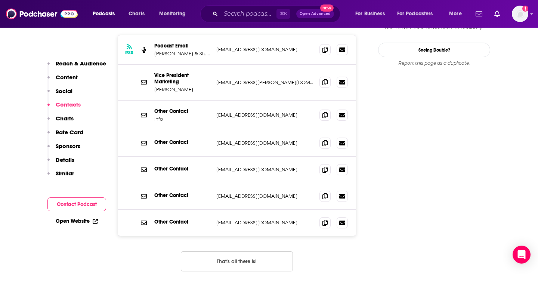
scroll to position [738, 0]
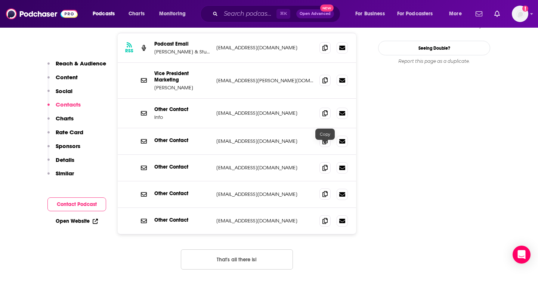
click at [327, 191] on icon at bounding box center [324, 194] width 5 height 6
click at [327, 217] on icon at bounding box center [324, 220] width 5 height 6
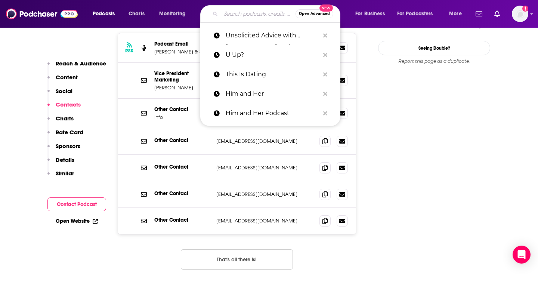
click at [237, 14] on input "Search podcasts, credits, & more..." at bounding box center [258, 14] width 75 height 12
paste input "We Met At Acme"
type input "We Met At Acme"
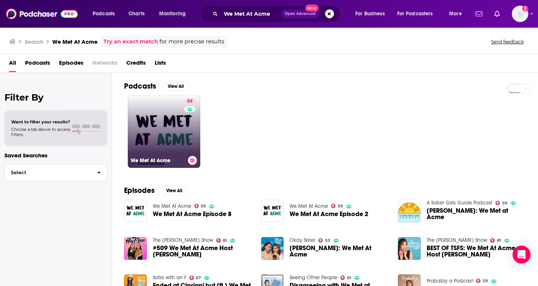
click at [162, 133] on link "59 We Met At Acme" at bounding box center [164, 131] width 72 height 72
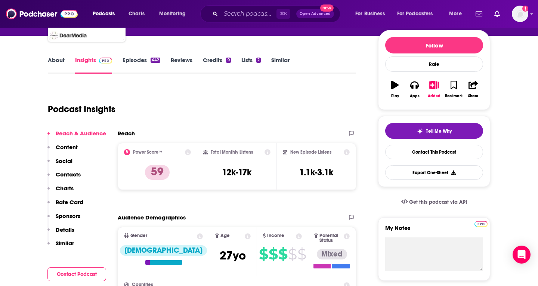
scroll to position [87, 0]
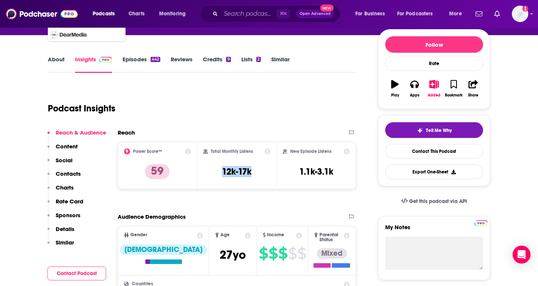
drag, startPoint x: 220, startPoint y: 170, endPoint x: 258, endPoint y: 171, distance: 38.1
click at [258, 171] on div "Total Monthly Listens 12k-17k" at bounding box center [237, 165] width 68 height 34
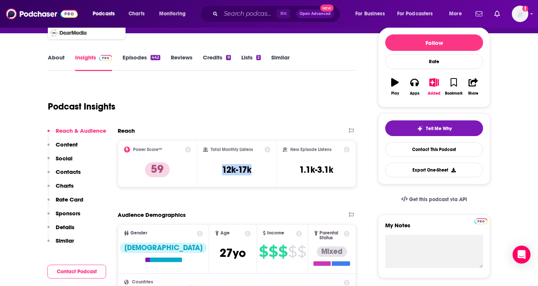
scroll to position [89, 0]
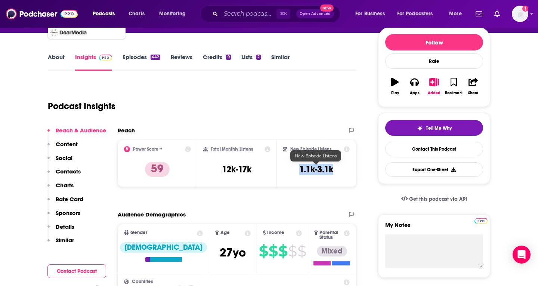
drag, startPoint x: 299, startPoint y: 170, endPoint x: 334, endPoint y: 170, distance: 35.5
click at [334, 170] on div "New Episode Listens 1.1k-3.1k" at bounding box center [316, 163] width 67 height 34
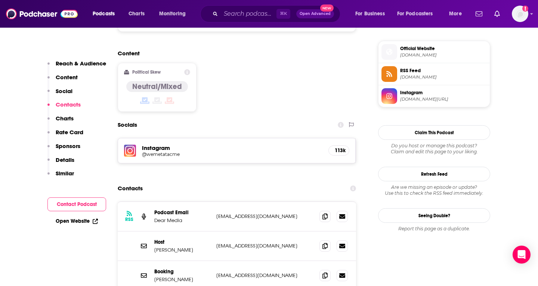
scroll to position [592, 0]
click at [327, 213] on icon at bounding box center [324, 216] width 5 height 6
drag, startPoint x: 236, startPoint y: 266, endPoint x: 279, endPoint y: 234, distance: 53.8
click at [279, 234] on div "RSS Podcast Email Dear Media [EMAIL_ADDRESS][DOMAIN_NAME] [EMAIL_ADDRESS][DOMAI…" at bounding box center [237, 270] width 238 height 136
click at [325, 243] on icon at bounding box center [324, 246] width 5 height 6
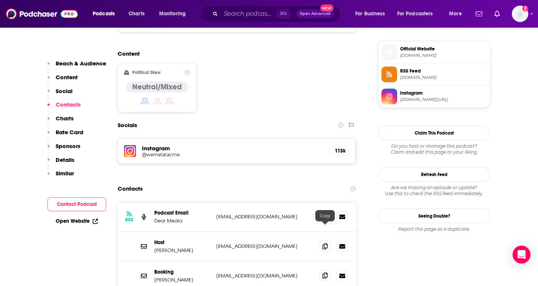
click at [322, 272] on icon at bounding box center [324, 275] width 5 height 6
